Goal: Task Accomplishment & Management: Use online tool/utility

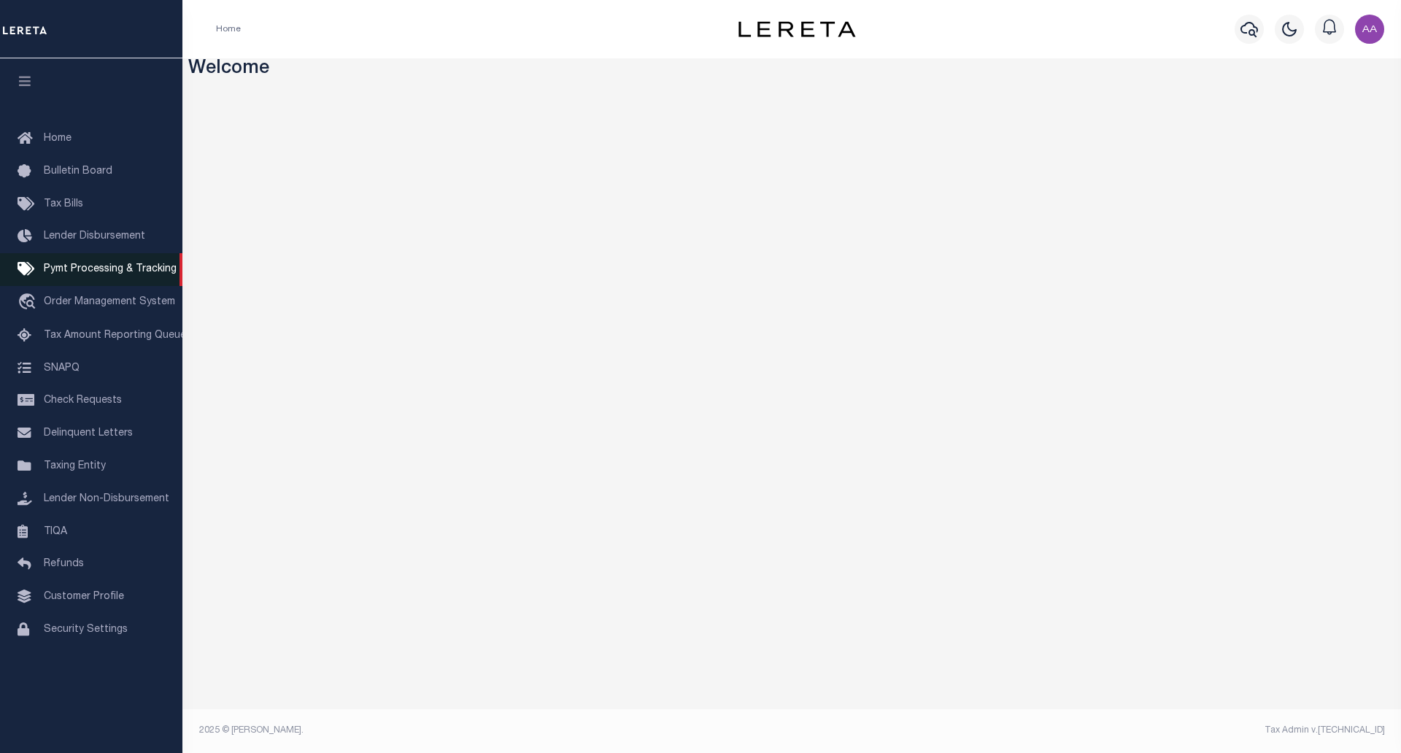
click at [123, 263] on link "Pymt Processing & Tracking" at bounding box center [91, 269] width 182 height 33
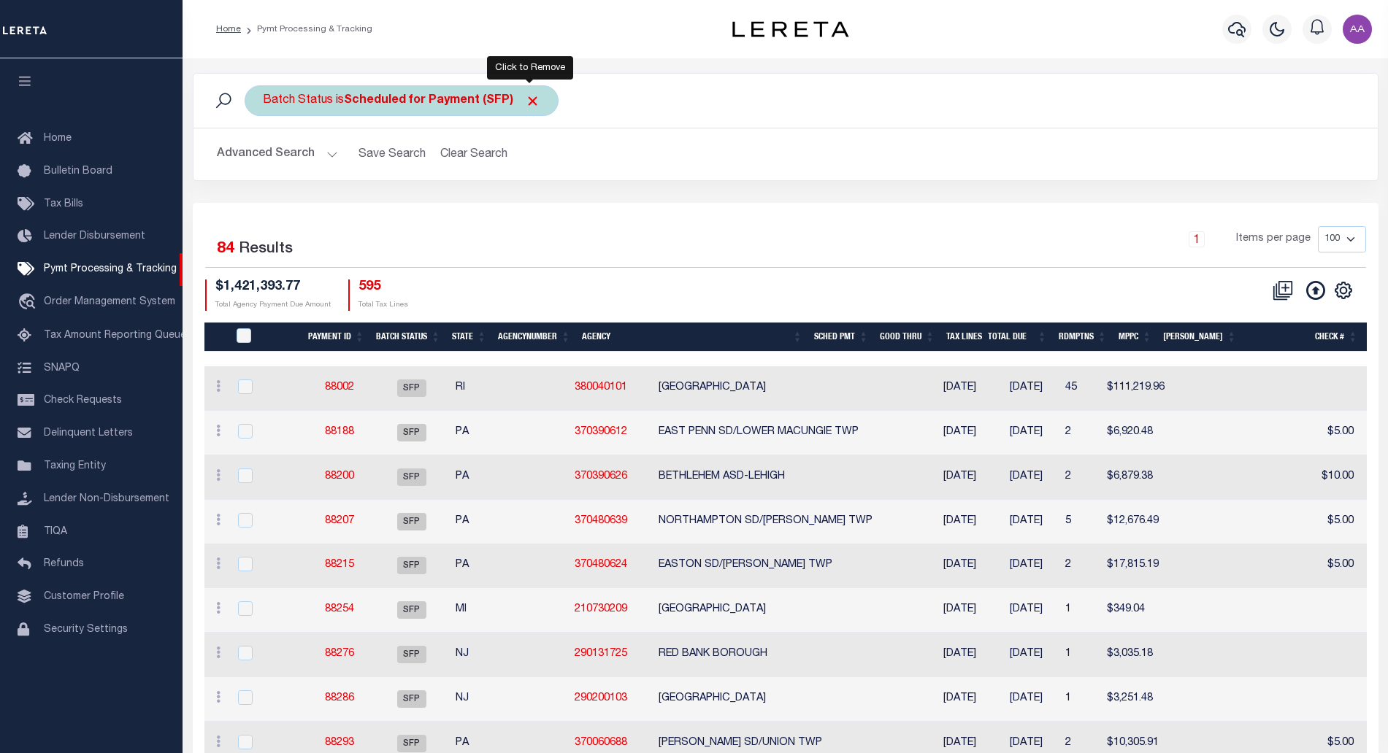
click at [529, 99] on span "Click to Remove" at bounding box center [532, 100] width 15 height 15
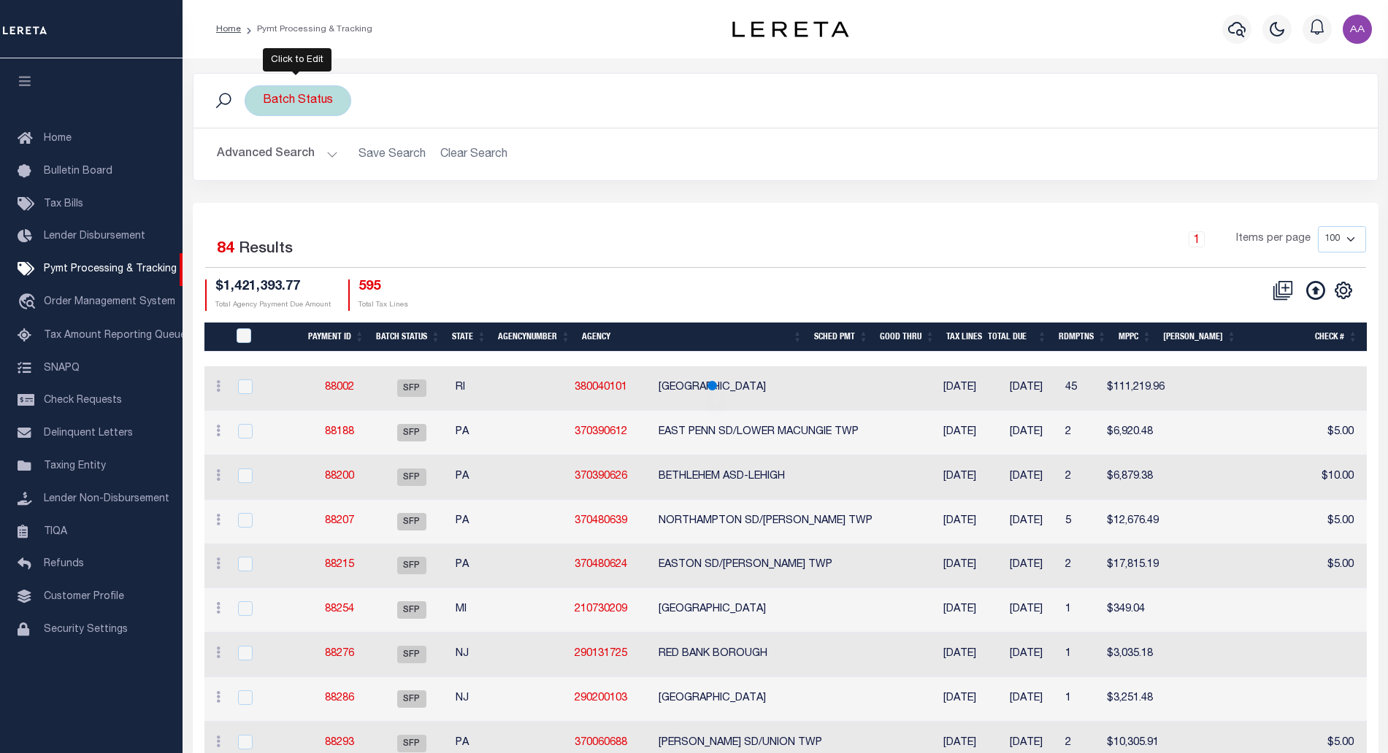
click at [328, 100] on div "Batch Status" at bounding box center [298, 100] width 107 height 31
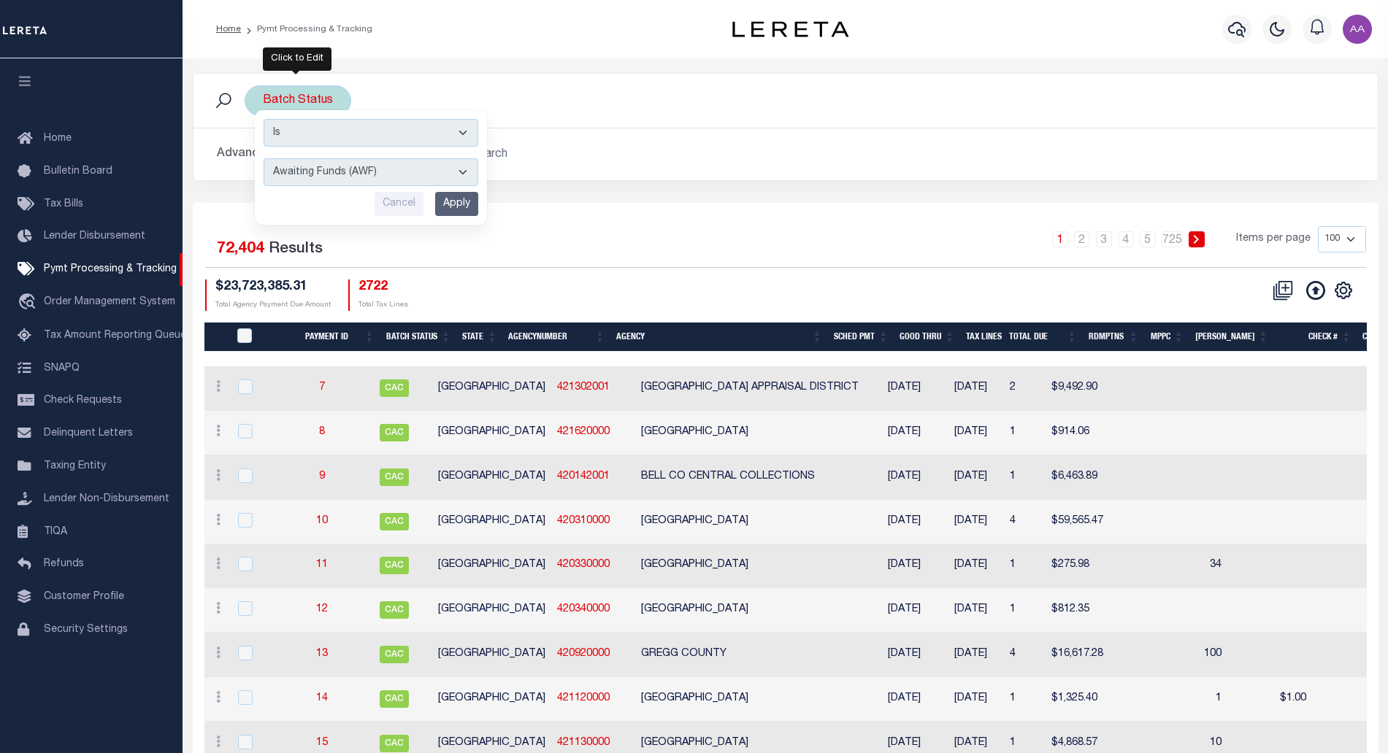
click at [372, 171] on select "Awaiting Funds (AWF) Cleared and Complete (CAC) New Check Needed (NCN) Payment …" at bounding box center [370, 172] width 215 height 28
select select "RFP"
click at [263, 158] on select "Awaiting Funds (AWF) Cleared and Complete (CAC) New Check Needed (NCN) Payment …" at bounding box center [370, 172] width 215 height 28
click at [453, 197] on input "Apply" at bounding box center [456, 204] width 43 height 24
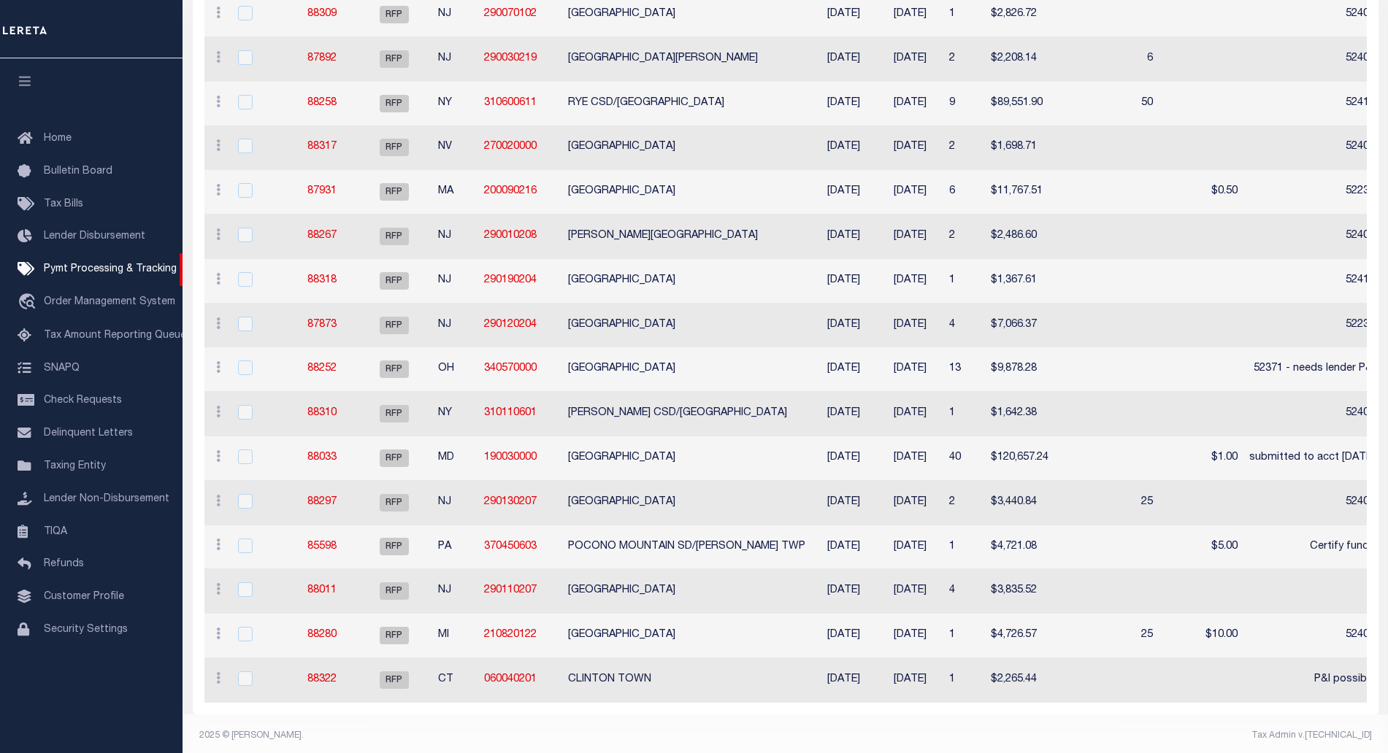
scroll to position [293, 0]
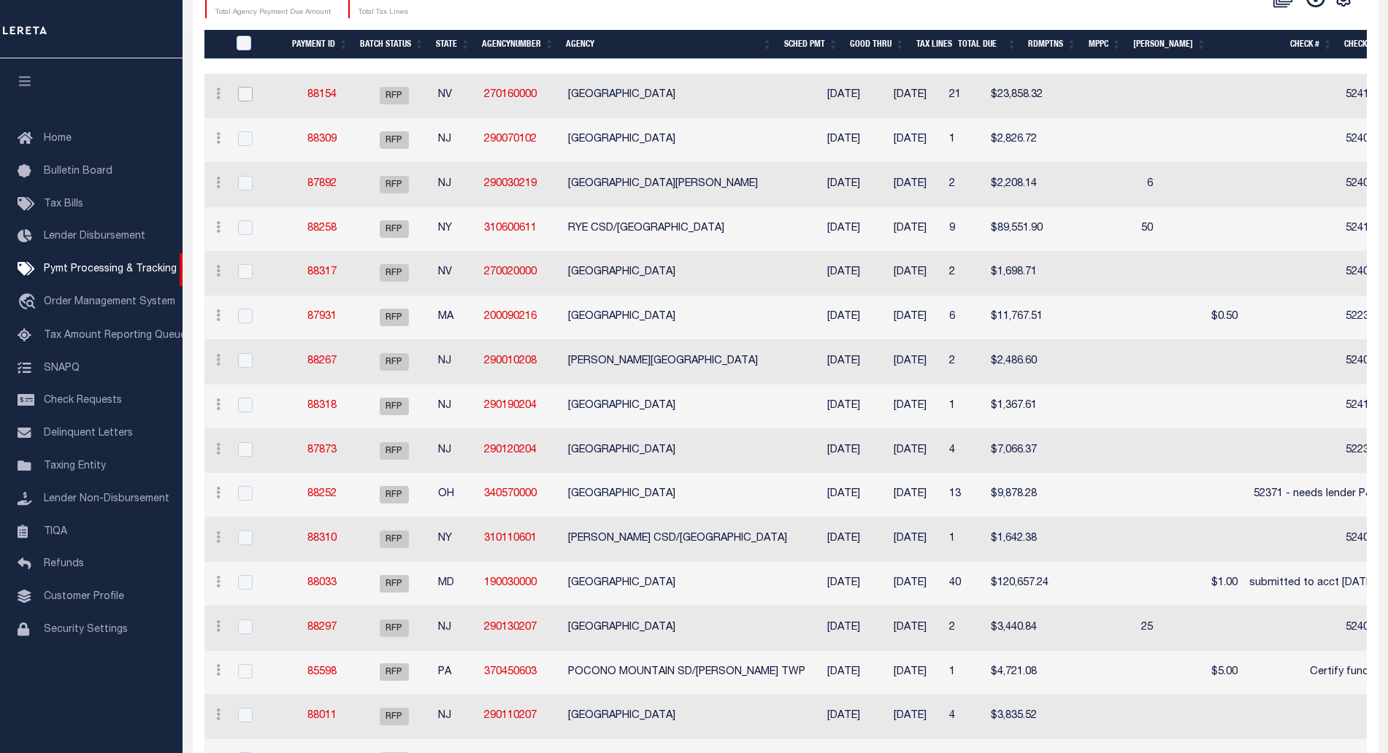
click at [247, 98] on input "checkbox" at bounding box center [245, 94] width 15 height 15
checkbox input "true"
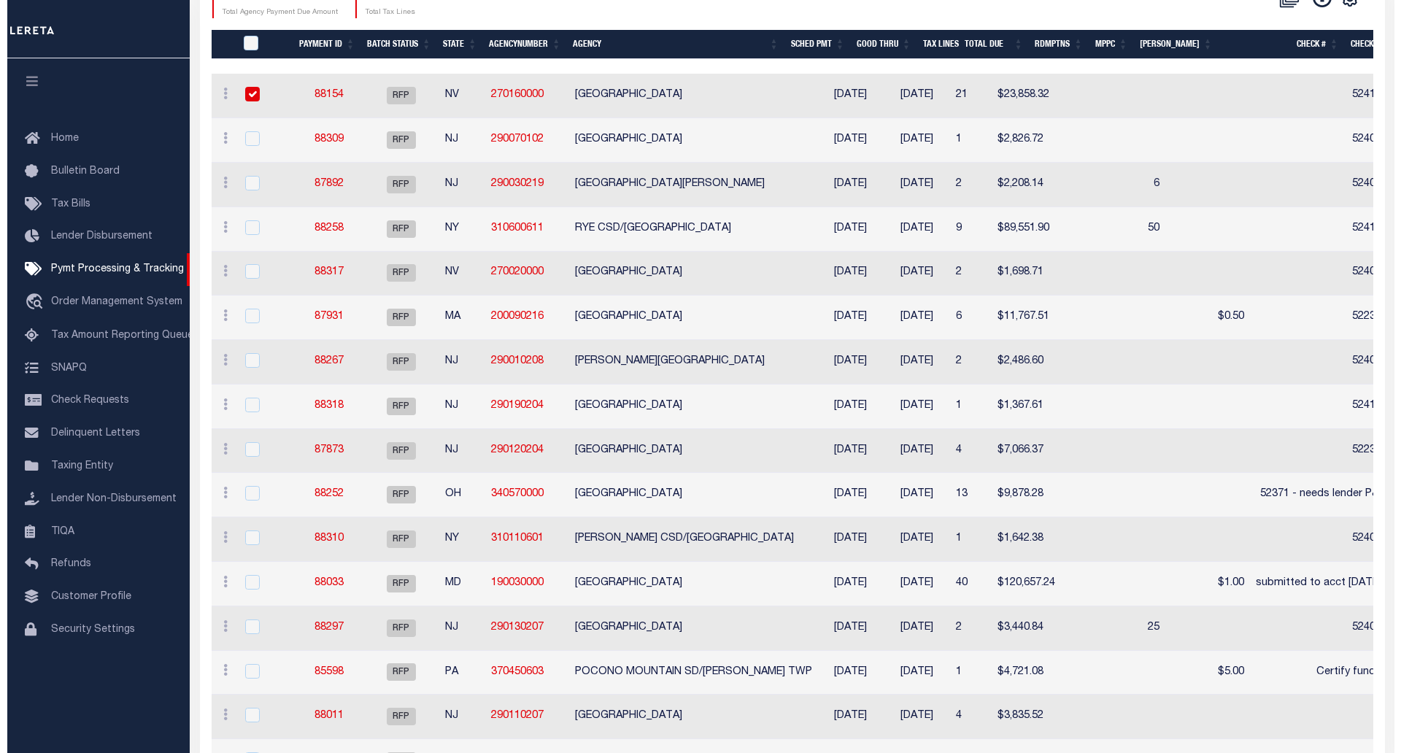
scroll to position [290, 0]
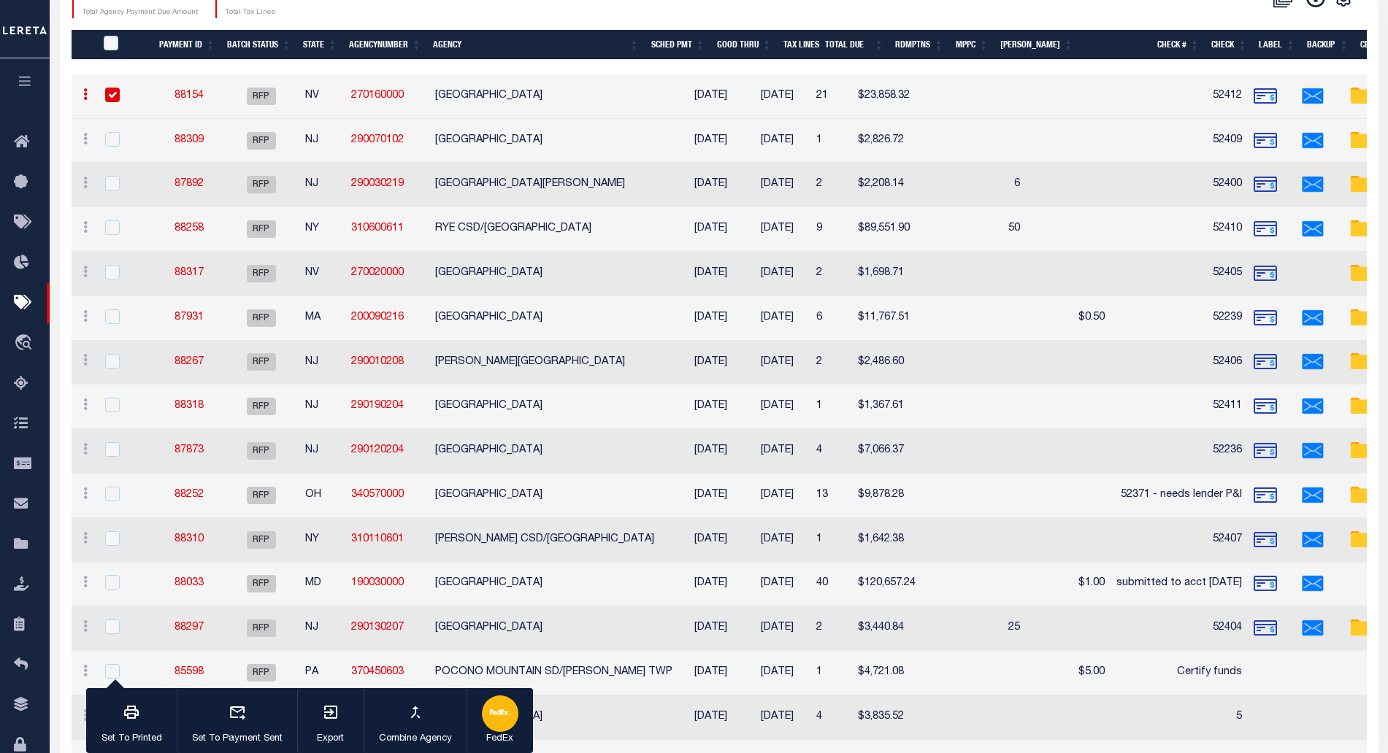
click at [498, 724] on div "button" at bounding box center [500, 714] width 36 height 36
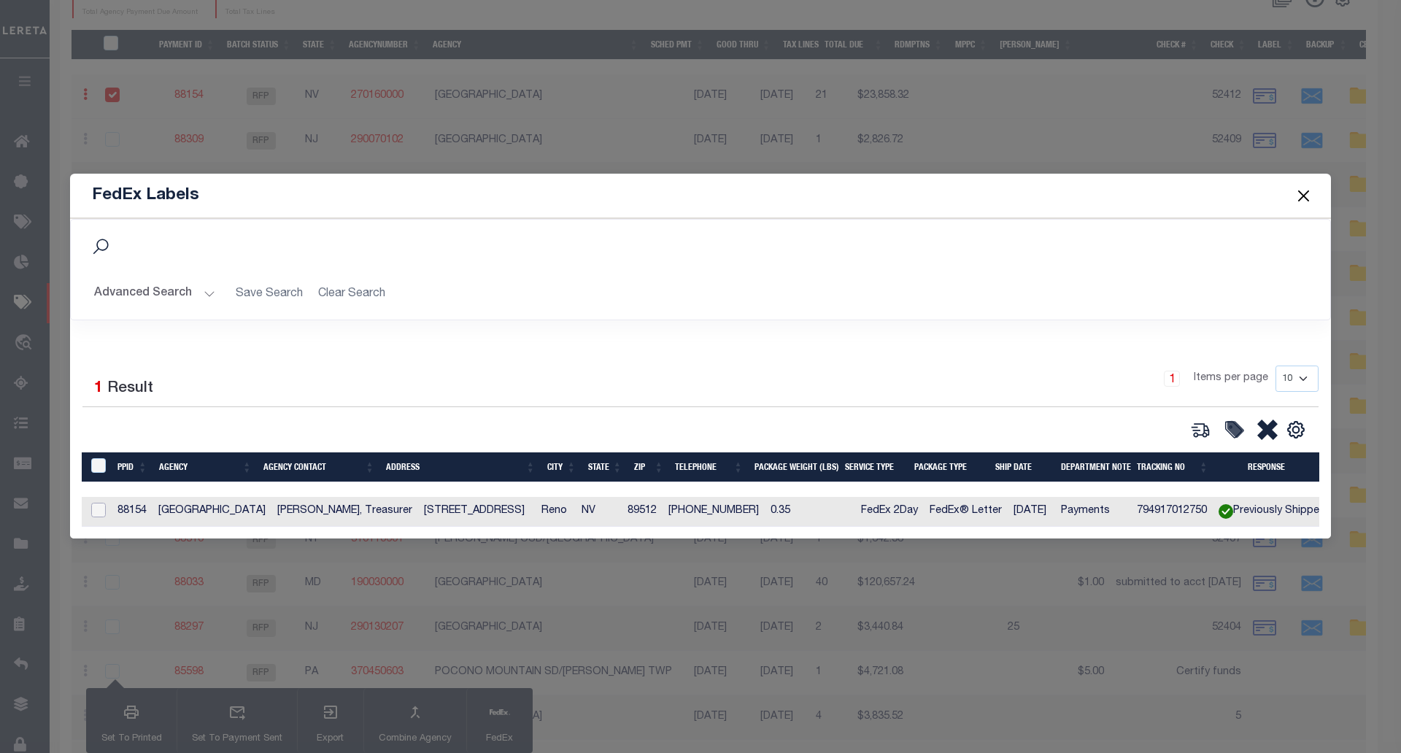
click at [96, 503] on input "checkbox" at bounding box center [98, 510] width 15 height 15
checkbox input "true"
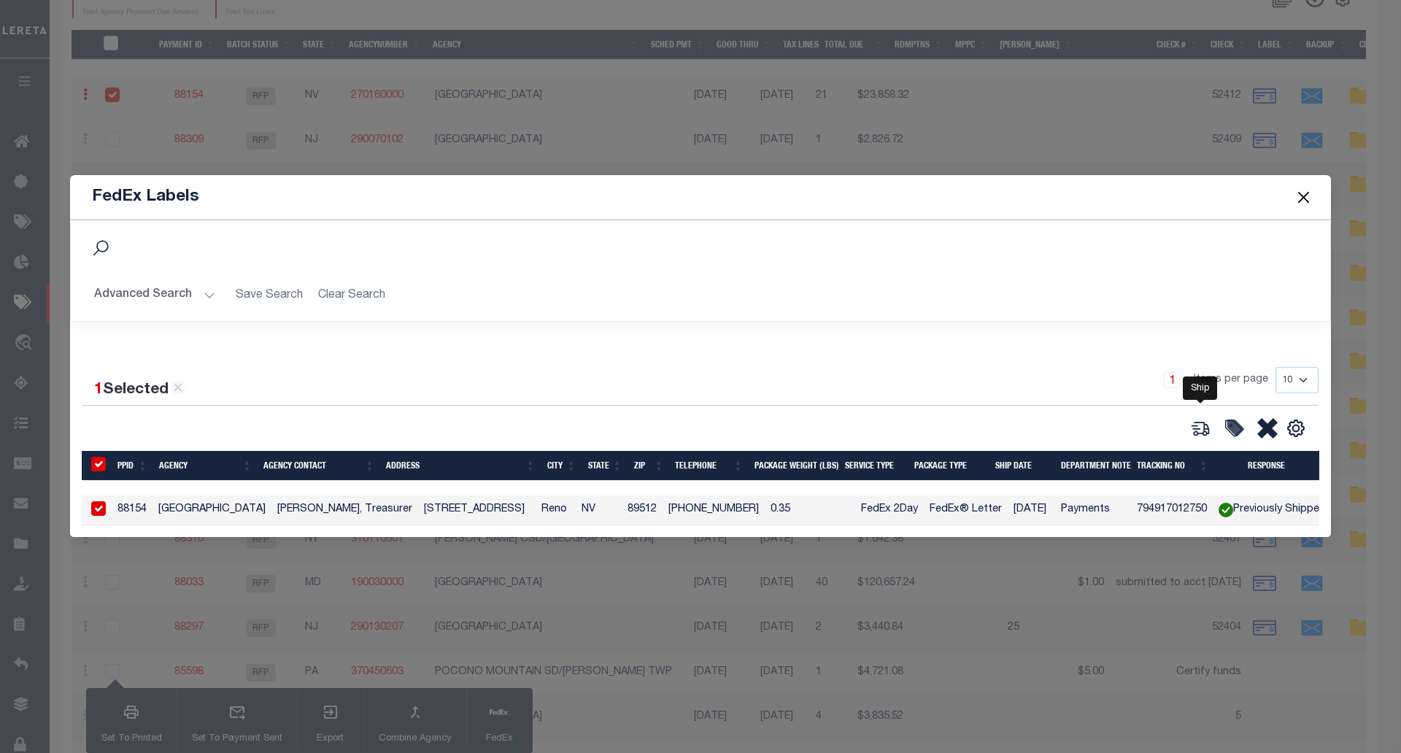
click at [1197, 426] on icon at bounding box center [1196, 428] width 9 height 4
type input "88154"
type input "0.35"
select select "FEDEX_2_DAY"
select select "FEDEX_ENVELOPE"
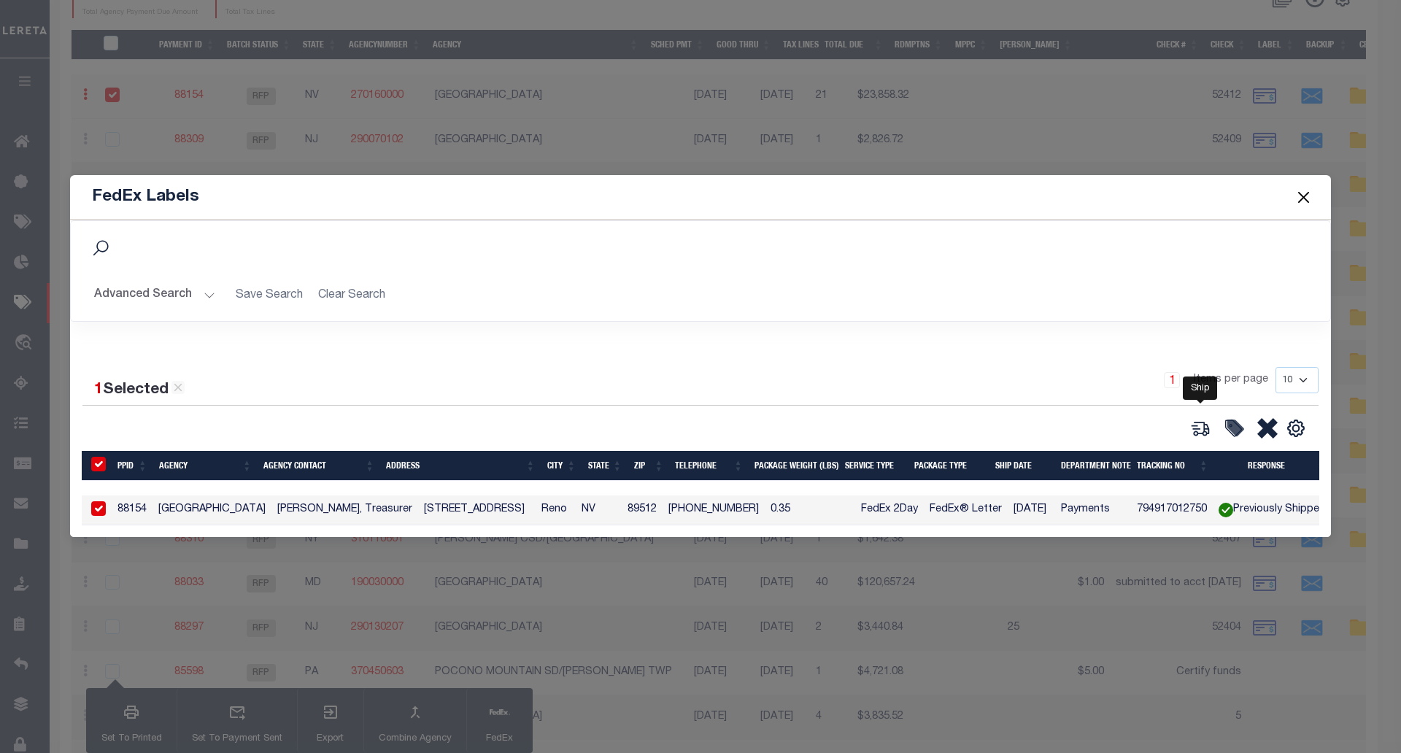
type input "[DATE]"
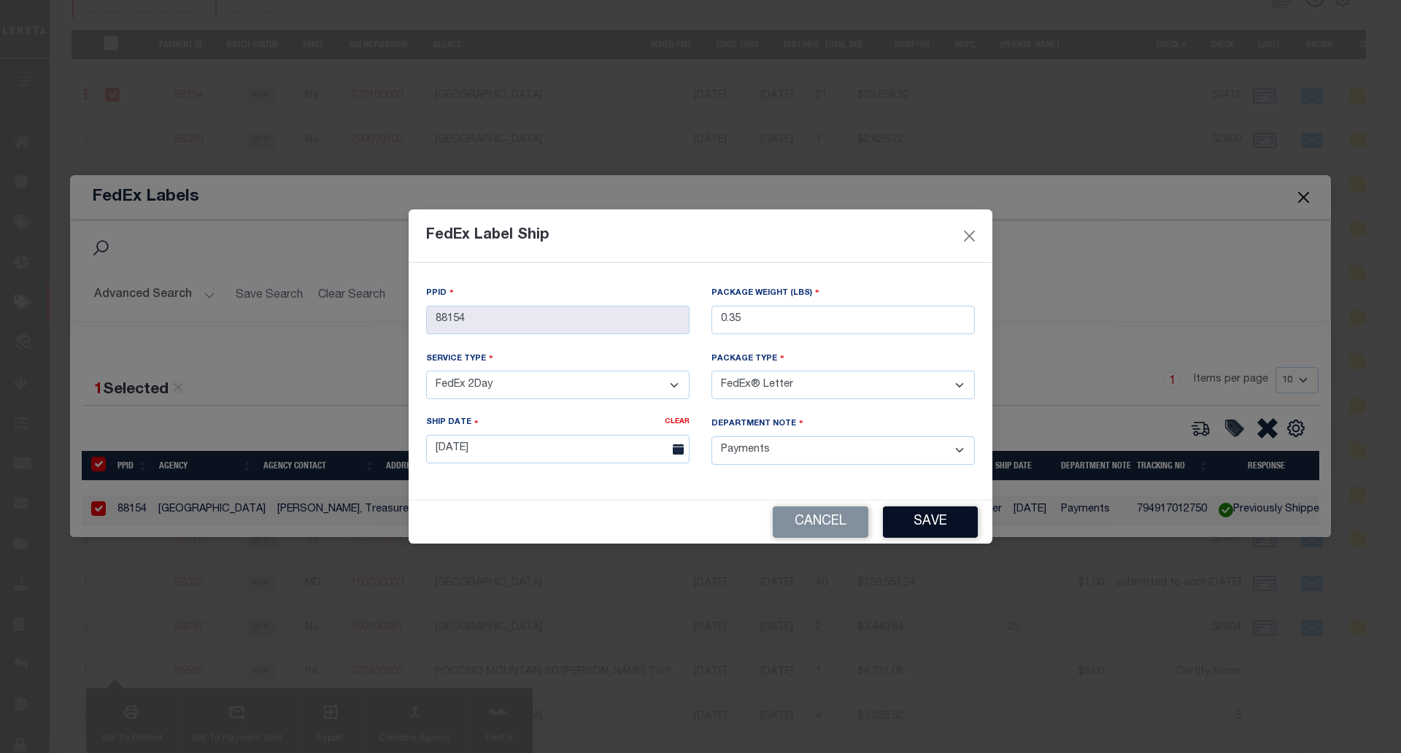
click at [960, 520] on button "Save" at bounding box center [930, 522] width 95 height 31
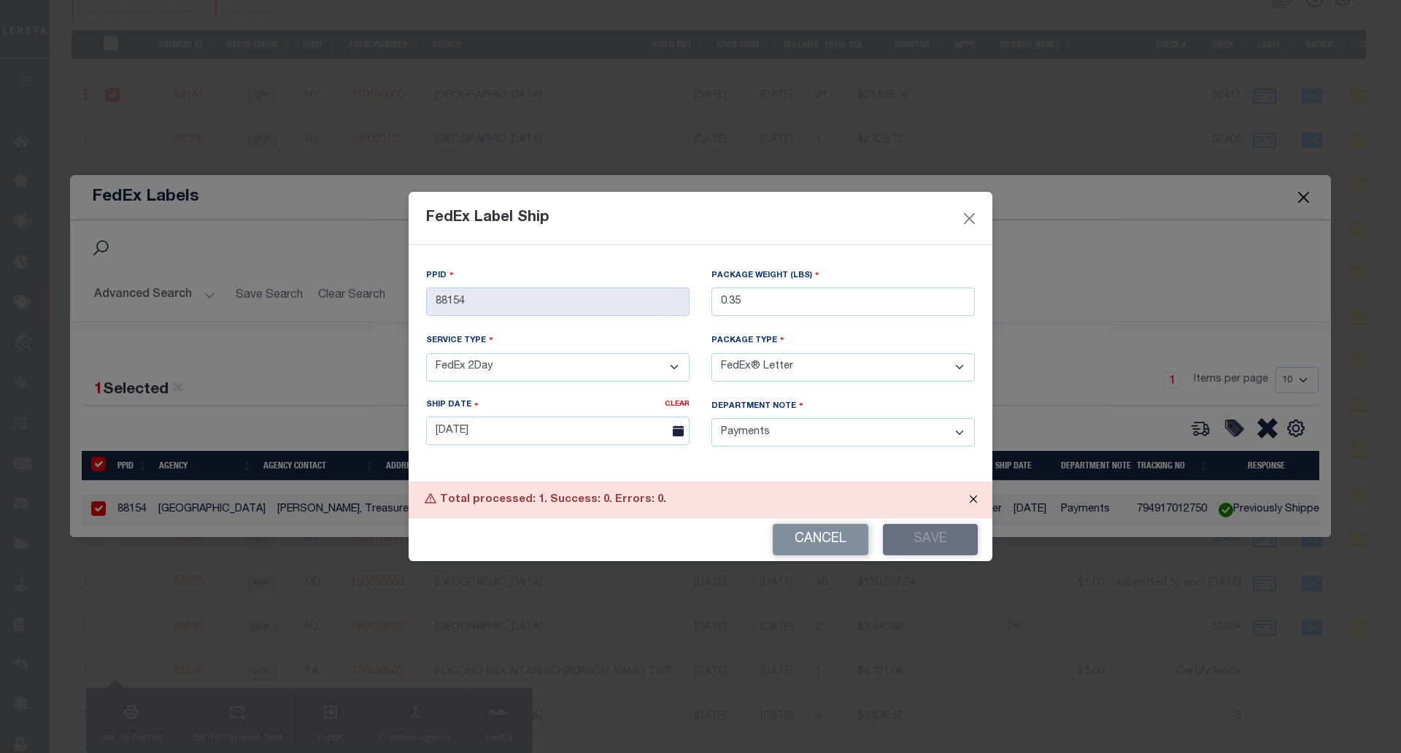
click at [969, 492] on button "Close" at bounding box center [973, 499] width 36 height 32
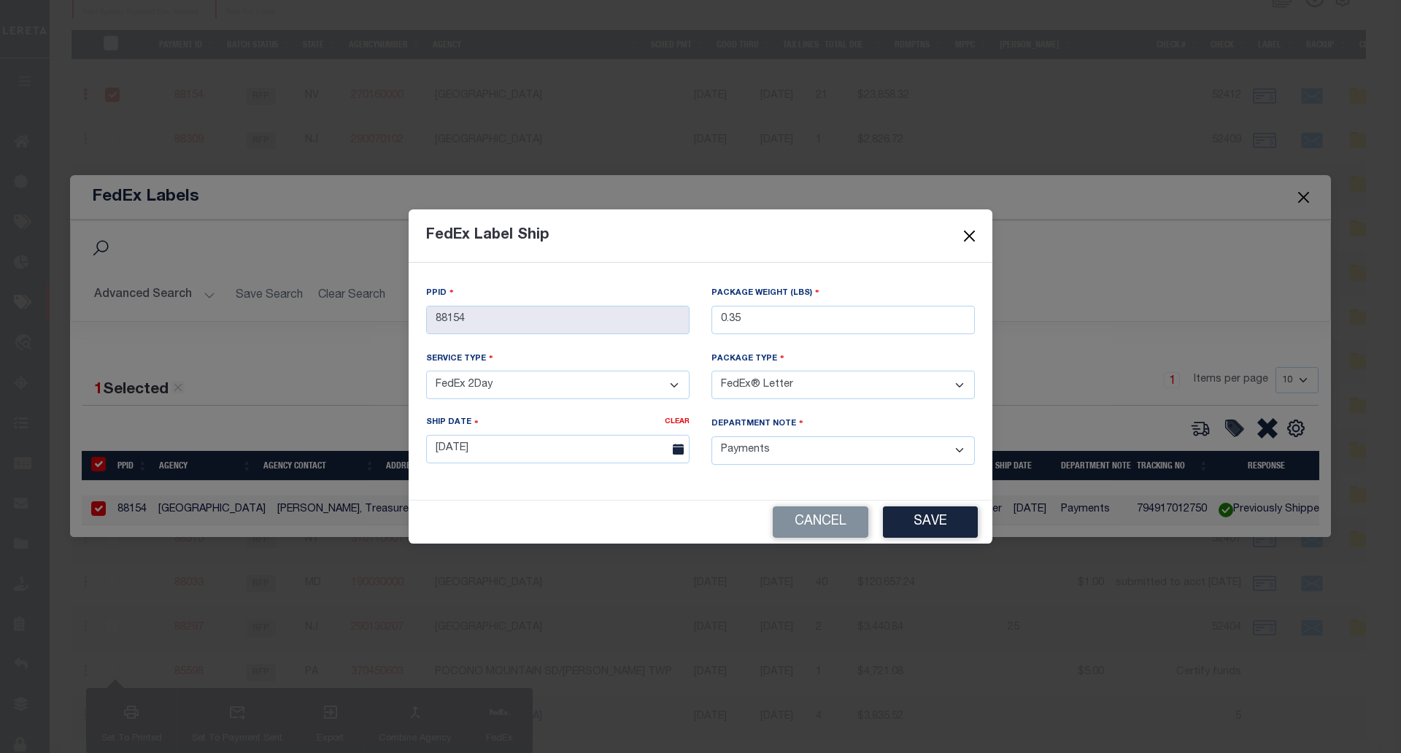
click at [961, 236] on button "Close" at bounding box center [970, 235] width 19 height 19
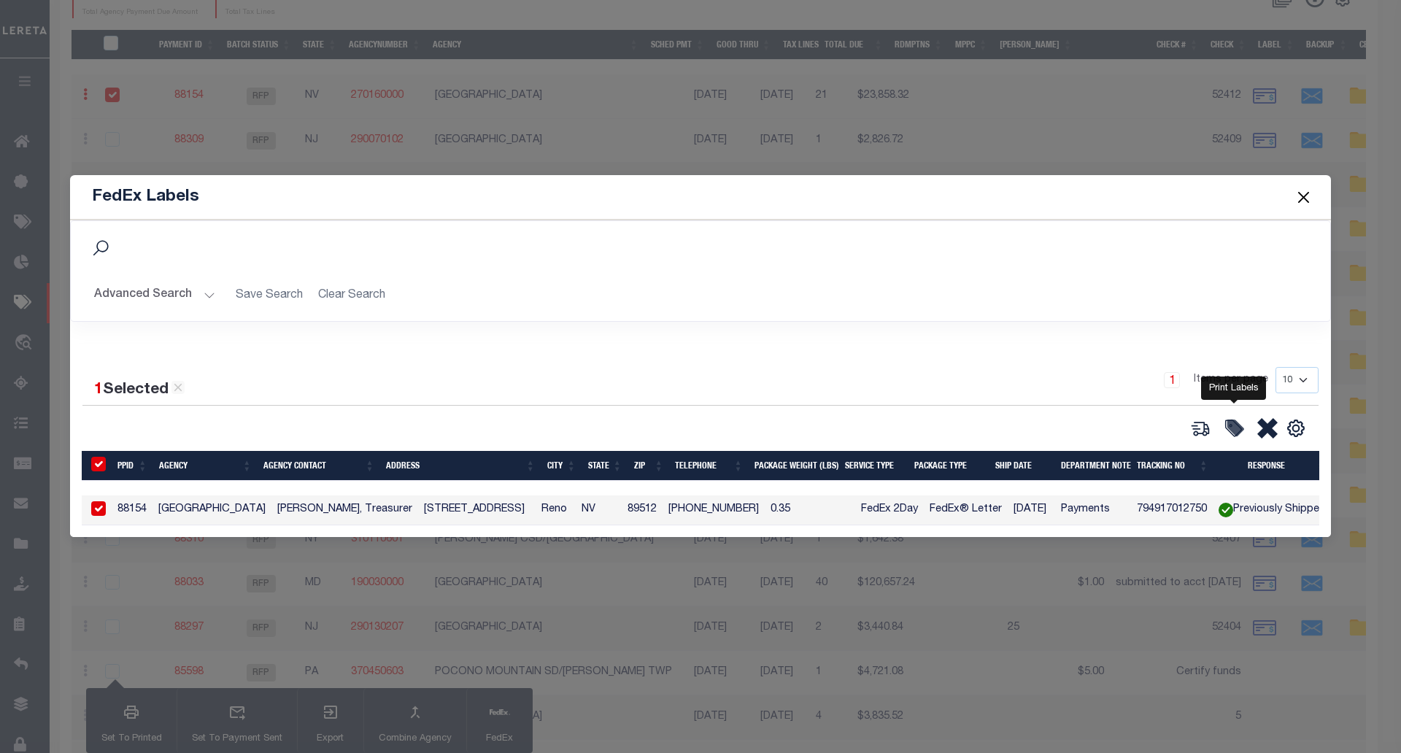
click at [1235, 421] on icon at bounding box center [1235, 427] width 15 height 15
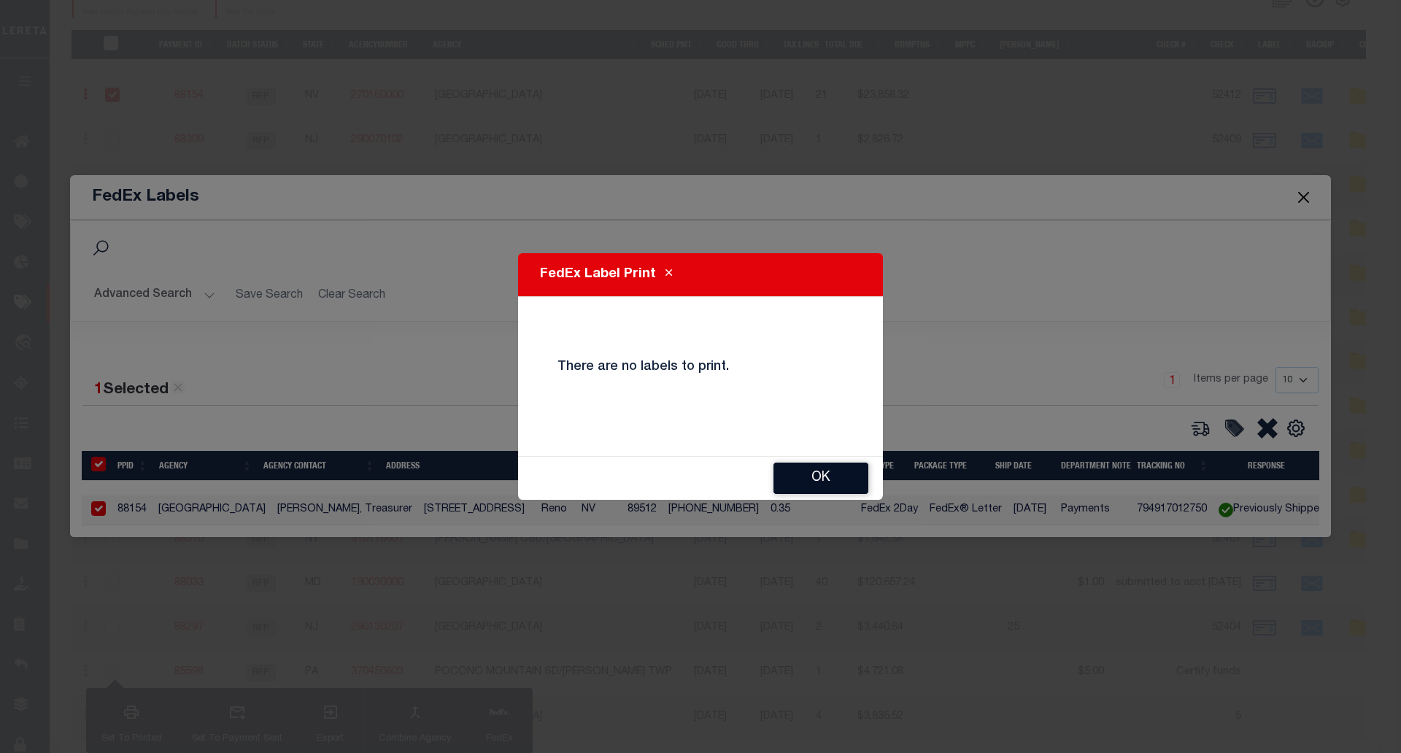
click at [802, 485] on button "OK" at bounding box center [821, 478] width 95 height 31
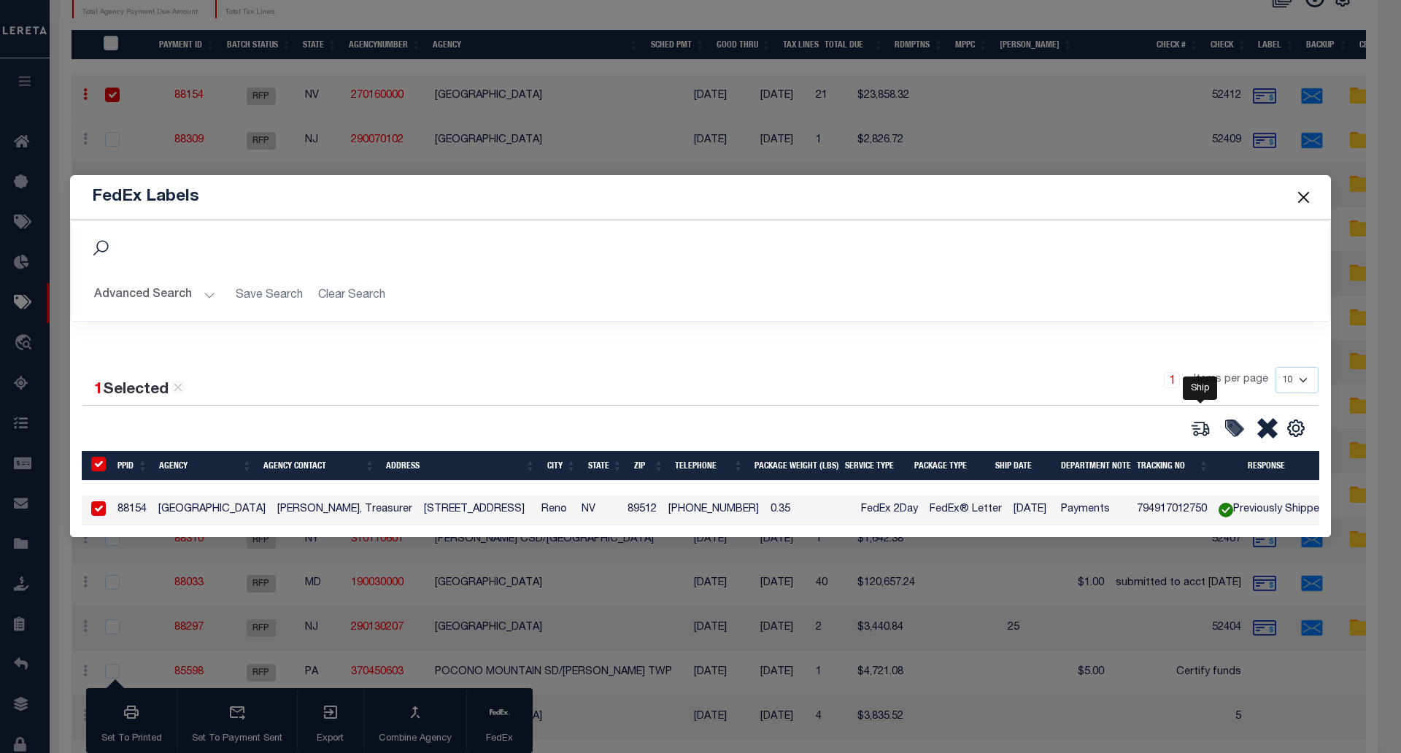
click at [1196, 424] on icon at bounding box center [1200, 428] width 20 height 20
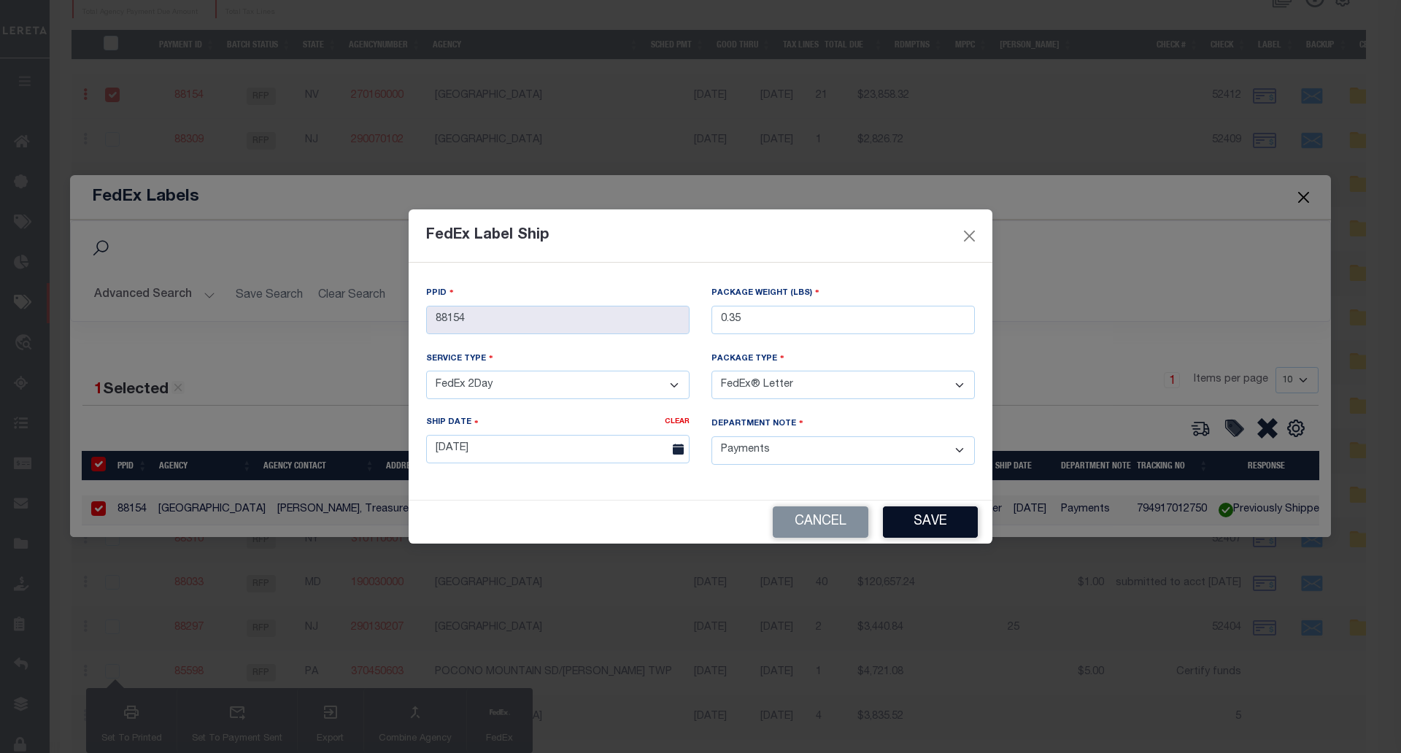
click at [935, 512] on button "Save" at bounding box center [930, 522] width 95 height 31
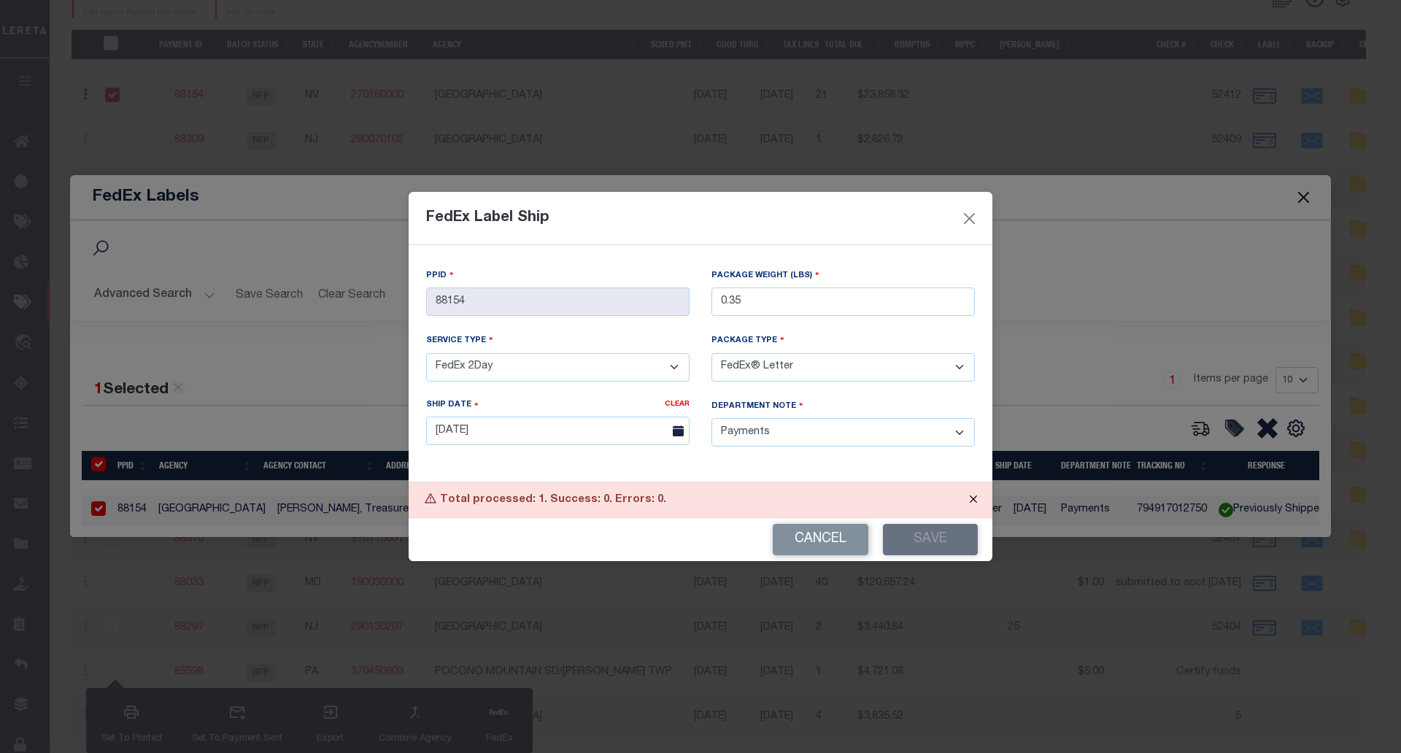
click at [982, 497] on button "Close" at bounding box center [973, 499] width 36 height 32
